Goal: Transaction & Acquisition: Subscribe to service/newsletter

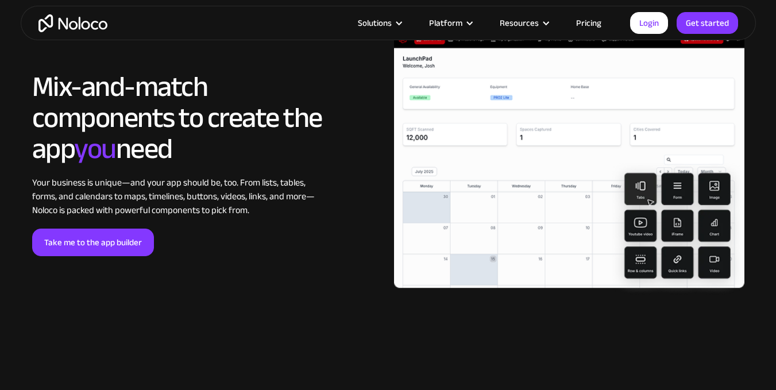
scroll to position [2066, 0]
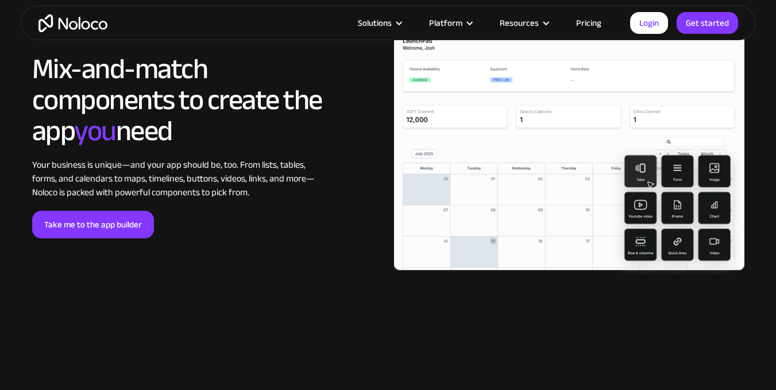
click at [593, 29] on link "Pricing" at bounding box center [589, 23] width 54 height 15
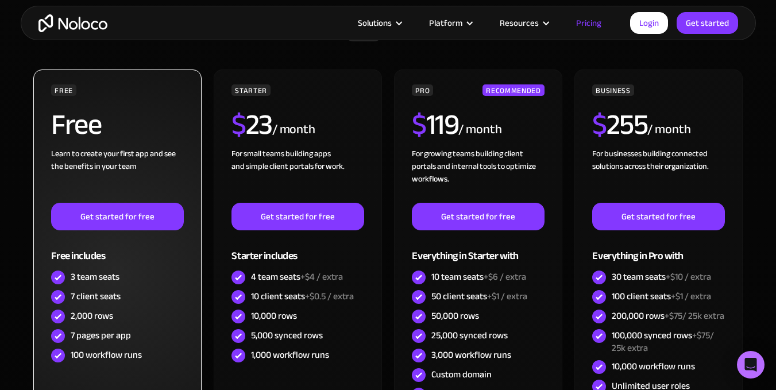
scroll to position [366, 0]
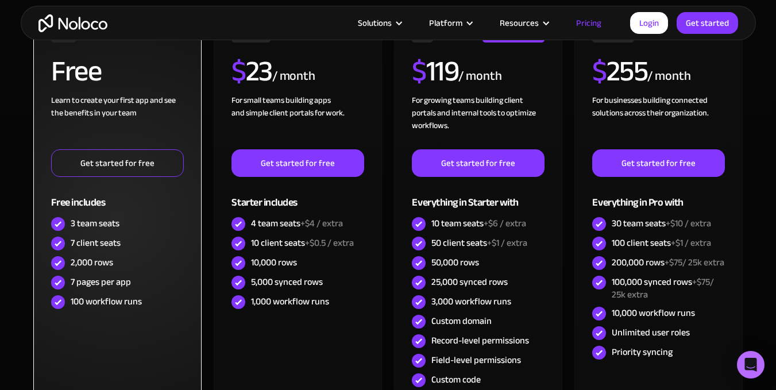
click at [145, 159] on link "Get started for free" at bounding box center [117, 163] width 132 height 28
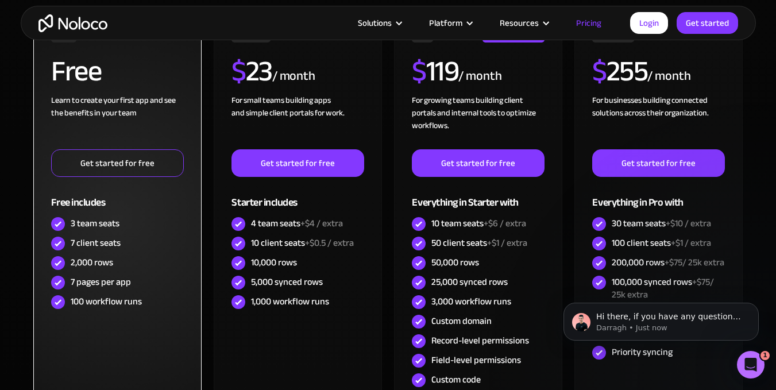
scroll to position [0, 0]
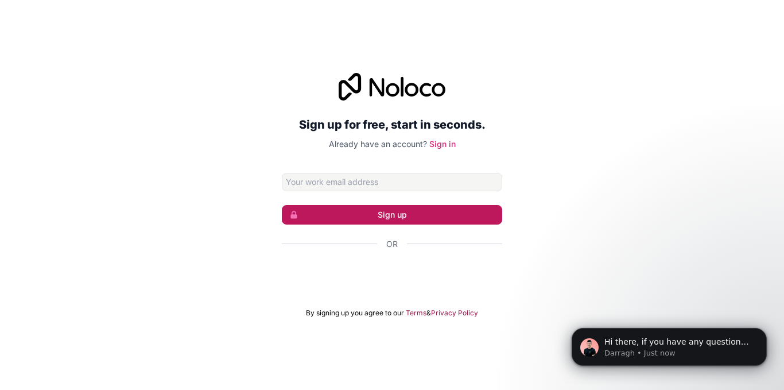
click at [401, 218] on button "Sign up" at bounding box center [392, 215] width 221 height 20
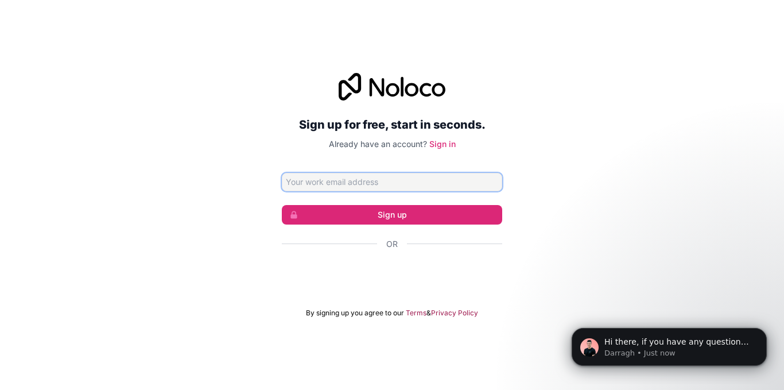
click at [381, 187] on input "Email address" at bounding box center [392, 182] width 221 height 18
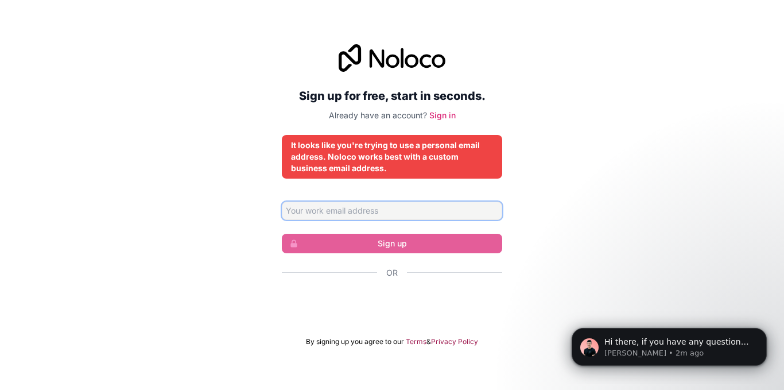
click at [364, 217] on input "Email address" at bounding box center [392, 211] width 221 height 18
type input "nacile00@gmail.com"
